Goal: Task Accomplishment & Management: Use online tool/utility

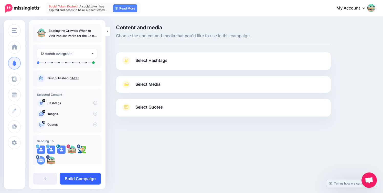
click at [72, 177] on link "Build Campaign" at bounding box center [80, 178] width 41 height 12
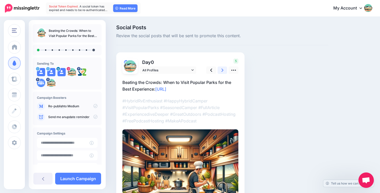
click at [223, 70] on icon at bounding box center [222, 69] width 2 height 5
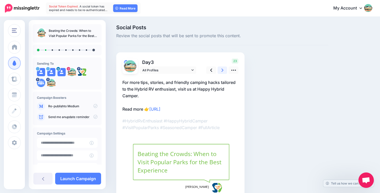
click at [223, 70] on icon at bounding box center [222, 69] width 2 height 5
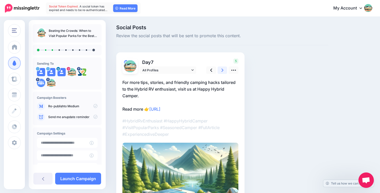
click at [223, 70] on icon at bounding box center [222, 69] width 2 height 5
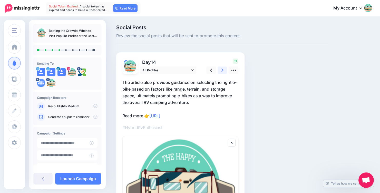
click at [223, 70] on icon at bounding box center [222, 69] width 2 height 5
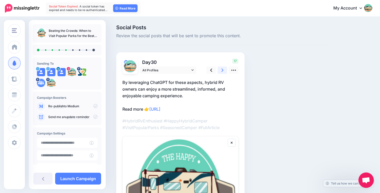
click at [223, 70] on icon at bounding box center [222, 69] width 2 height 5
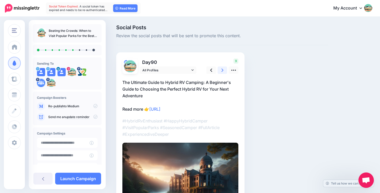
click at [223, 70] on icon at bounding box center [222, 69] width 2 height 5
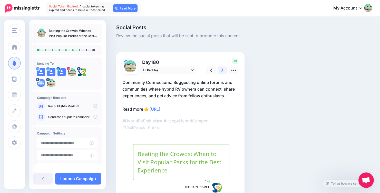
click at [223, 70] on icon at bounding box center [222, 69] width 2 height 5
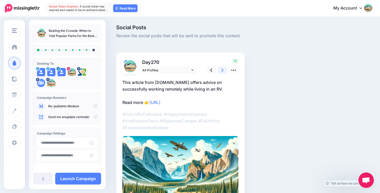
click at [223, 70] on icon at bounding box center [222, 69] width 2 height 5
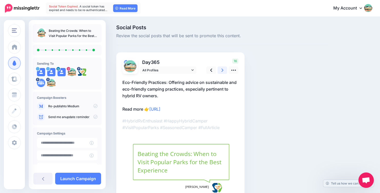
click at [223, 70] on icon at bounding box center [222, 69] width 2 height 5
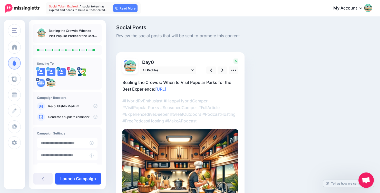
click at [69, 176] on link "Launch Campaign" at bounding box center [78, 178] width 46 height 12
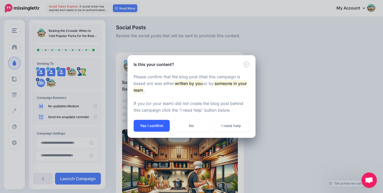
click at [148, 125] on button "Yes I confirm" at bounding box center [152, 126] width 36 height 12
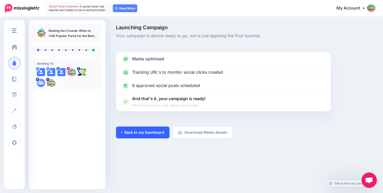
click at [138, 131] on link "Back to my Dashboard" at bounding box center [143, 132] width 54 height 12
